Goal: Task Accomplishment & Management: Manage account settings

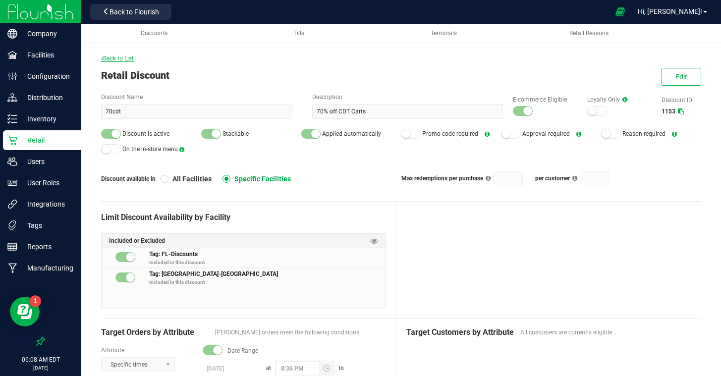
click at [123, 60] on span "Back to List" at bounding box center [117, 58] width 33 height 7
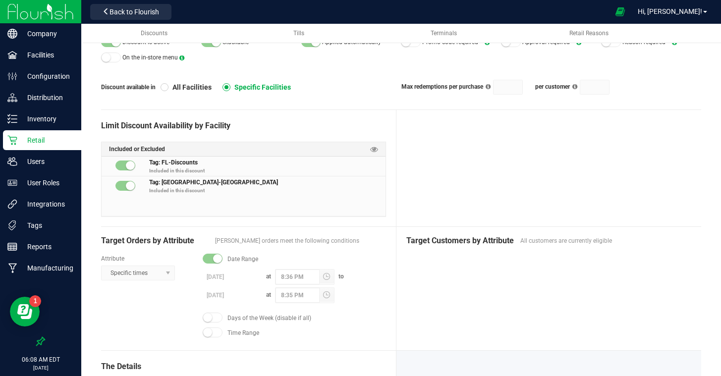
scroll to position [93, 0]
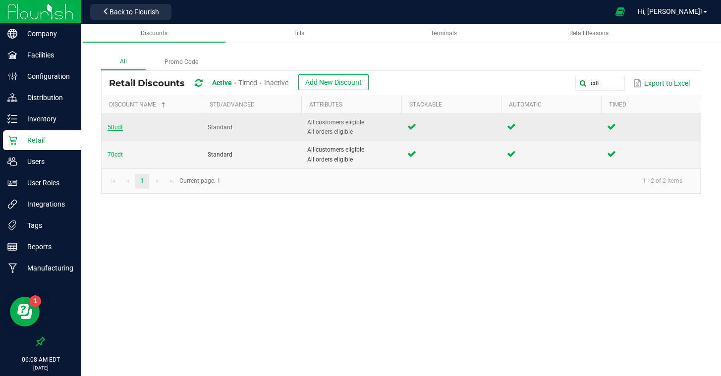
click at [112, 126] on span "50cdt" at bounding box center [114, 127] width 15 height 7
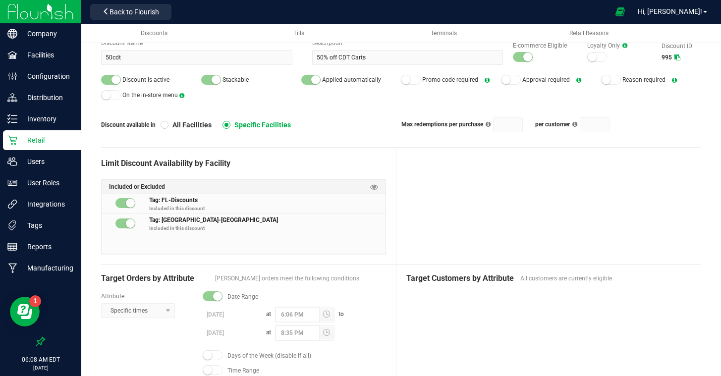
scroll to position [55, 0]
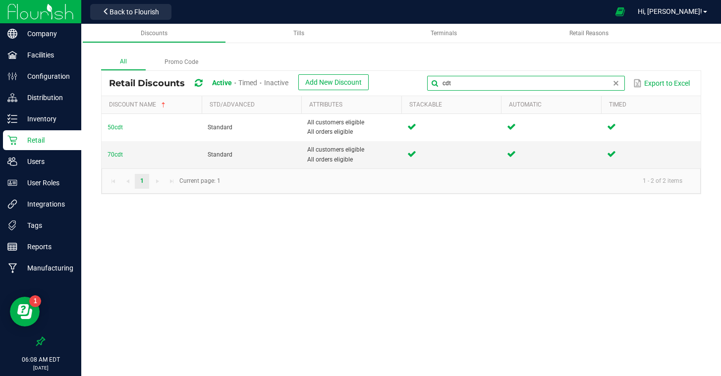
drag, startPoint x: 609, startPoint y: 84, endPoint x: 531, endPoint y: 71, distance: 78.8
click at [531, 71] on div "Retail Discounts Active Timed Inactive Add New Discount cdt Export to Excel" at bounding box center [401, 83] width 599 height 25
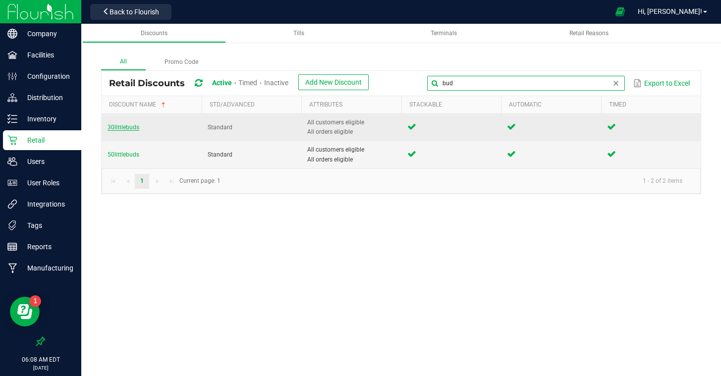
type input "bud"
click at [118, 127] on span "30littlebuds" at bounding box center [123, 127] width 32 height 7
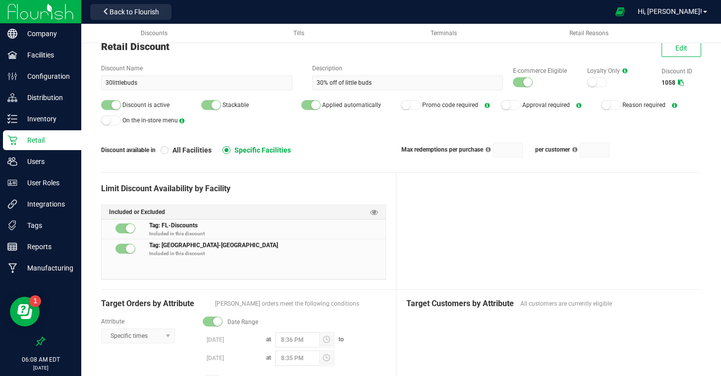
scroll to position [27, 0]
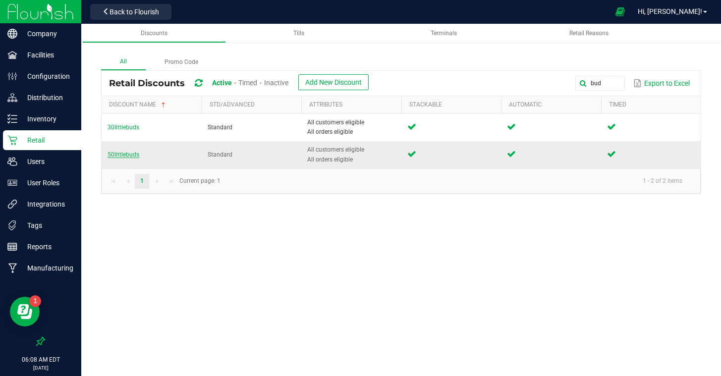
click at [130, 152] on span "50littlebuds" at bounding box center [123, 154] width 32 height 7
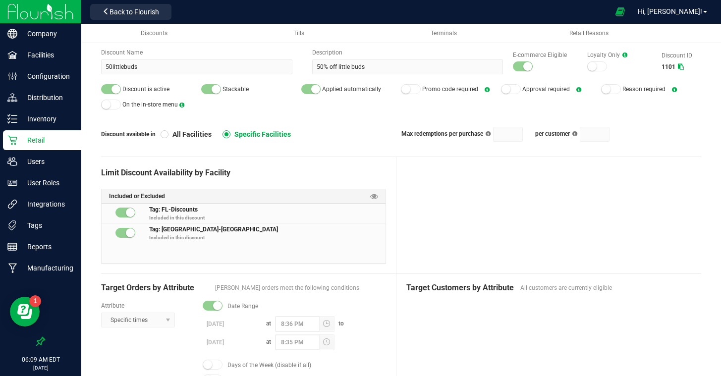
scroll to position [48, 0]
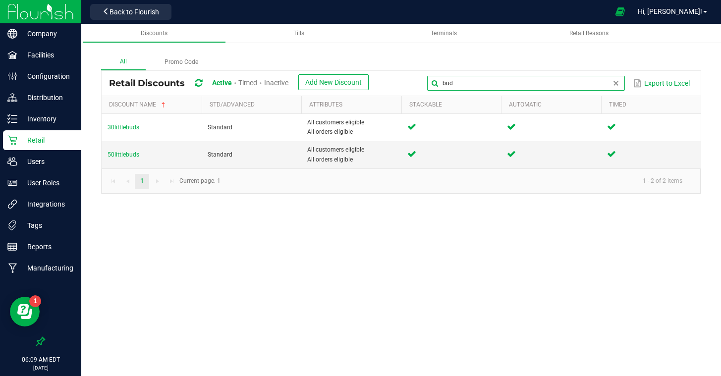
drag, startPoint x: 608, startPoint y: 83, endPoint x: 503, endPoint y: 70, distance: 106.2
click at [503, 70] on kendo-grid "Retail Discounts Active Timed Inactive Add New Discount bud Export to Excel Dis…" at bounding box center [401, 132] width 600 height 124
type input "cart"
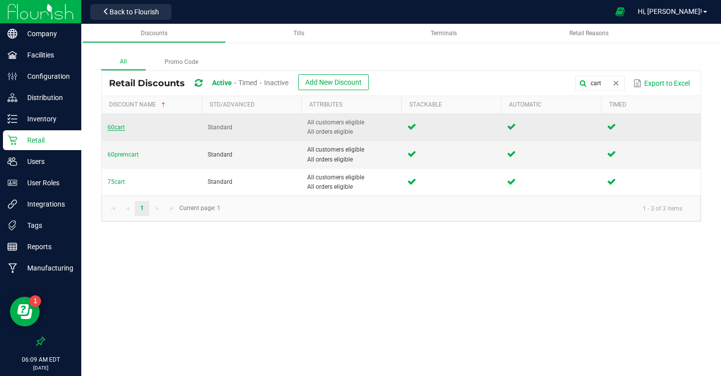
click at [108, 126] on span "60cart" at bounding box center [115, 127] width 17 height 7
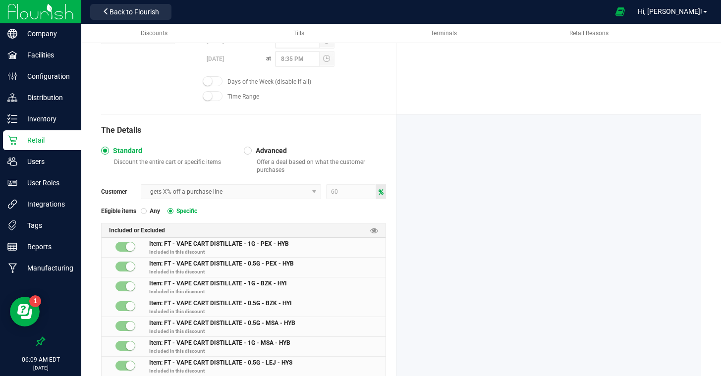
scroll to position [348, 0]
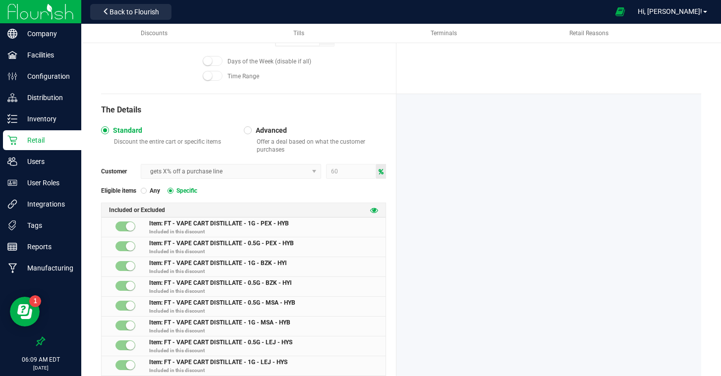
click at [374, 211] on icon at bounding box center [374, 210] width 8 height 8
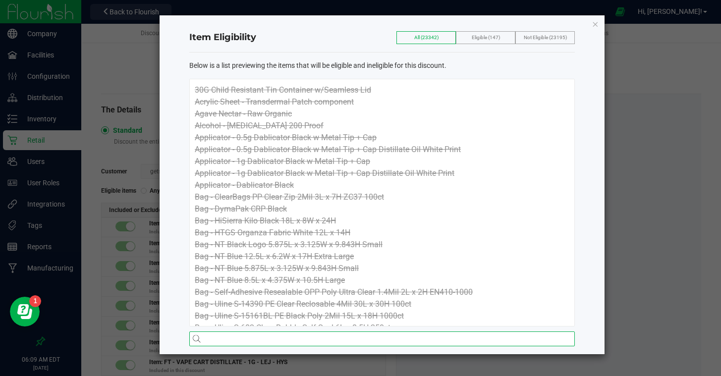
click at [236, 342] on input "text" at bounding box center [381, 338] width 385 height 15
type input "FT - VAPE CART DISTILLATE"
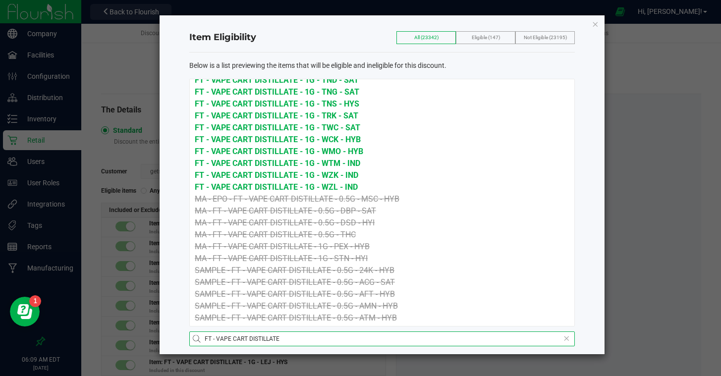
scroll to position [2610, 0]
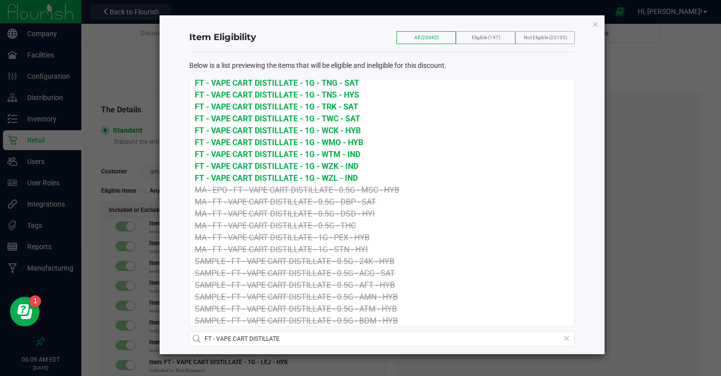
drag, startPoint x: 594, startPoint y: 24, endPoint x: 587, endPoint y: 25, distance: 6.5
click at [594, 24] on icon "button" at bounding box center [594, 24] width 7 height 12
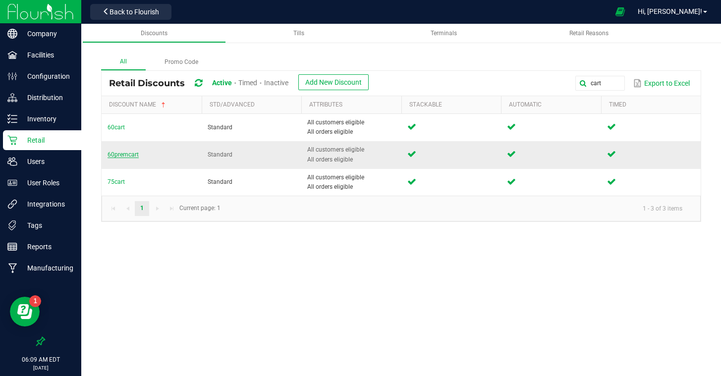
click at [132, 156] on span "60premcart" at bounding box center [122, 154] width 31 height 7
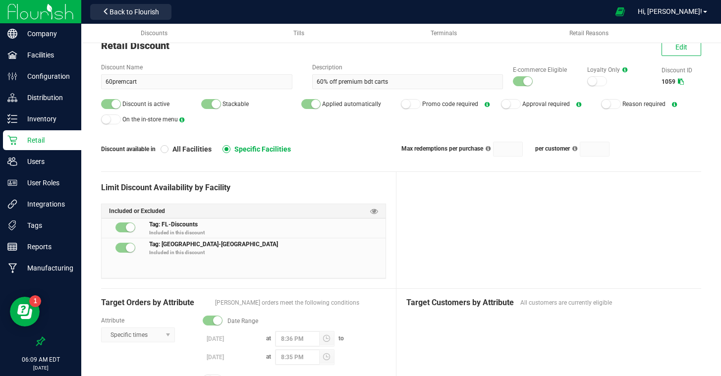
scroll to position [54, 0]
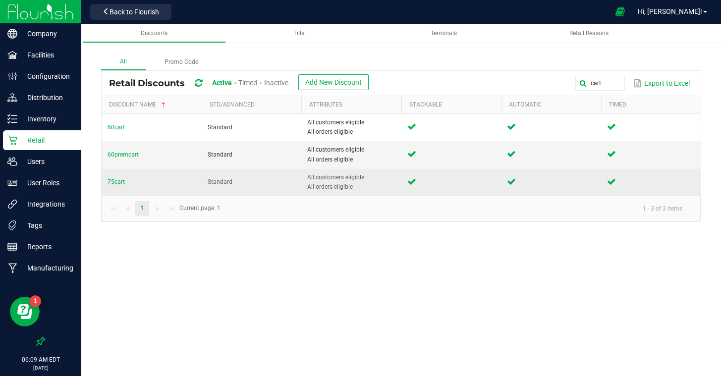
click at [111, 181] on span "75cart" at bounding box center [115, 181] width 17 height 7
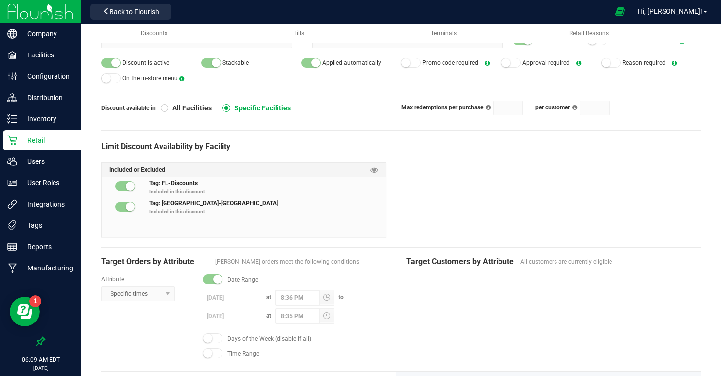
scroll to position [71, 0]
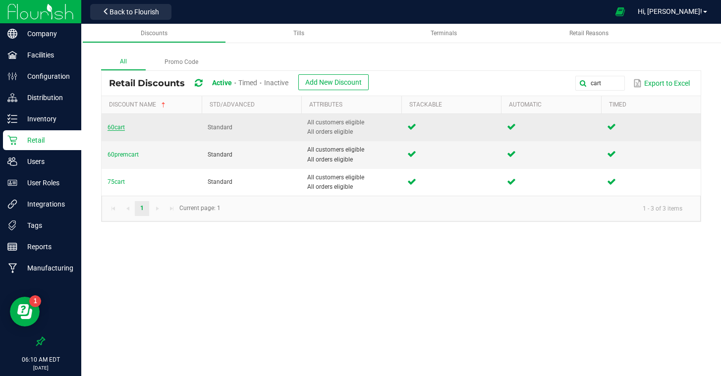
click at [115, 127] on span "60cart" at bounding box center [115, 127] width 17 height 7
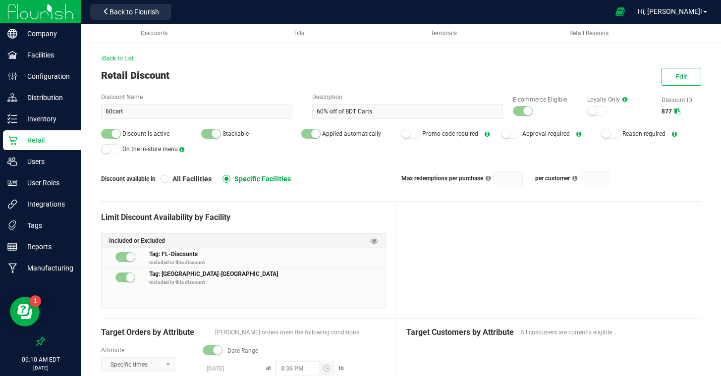
scroll to position [1, 0]
click at [217, 67] on div "Retail Discount Edit" at bounding box center [401, 74] width 600 height 15
